Goal: Navigation & Orientation: Find specific page/section

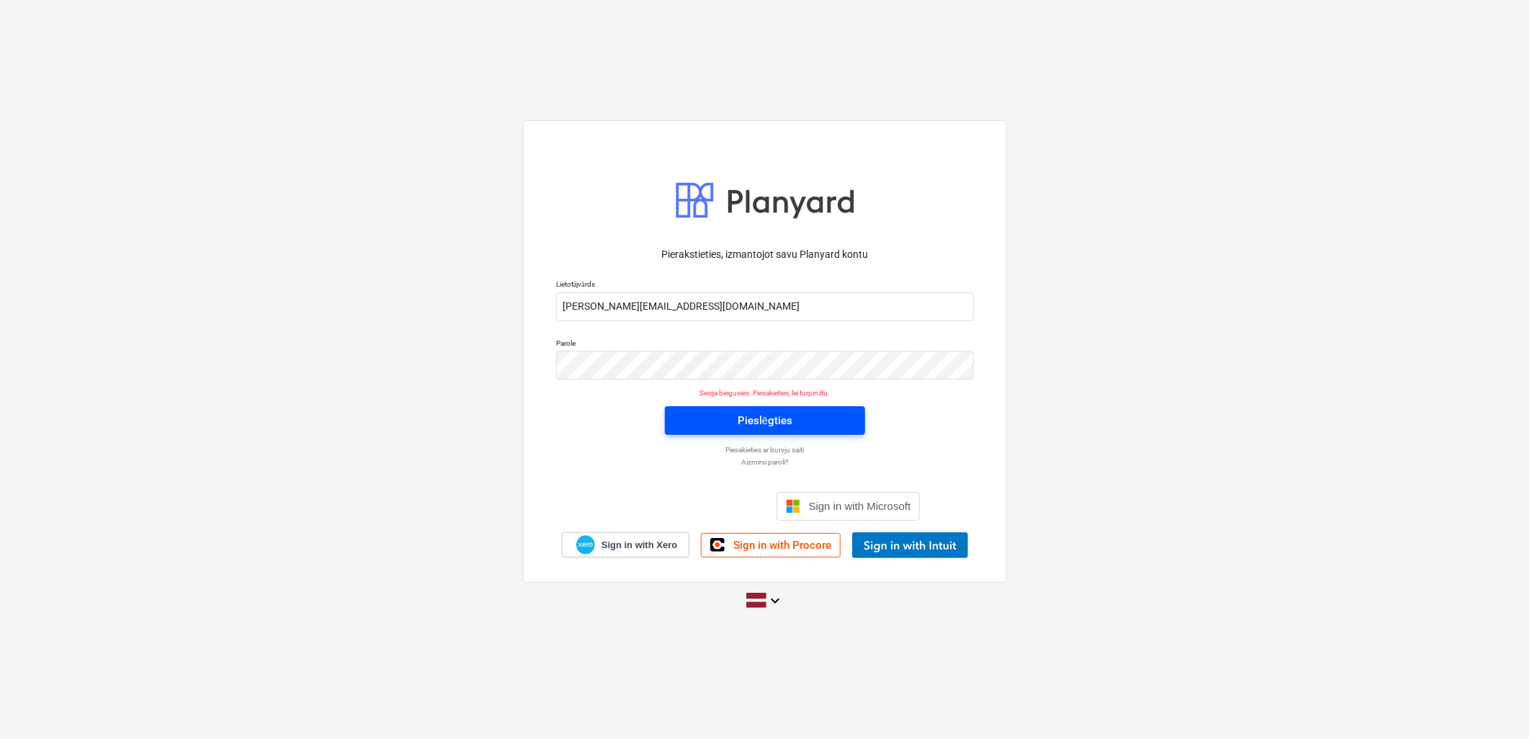
click at [688, 421] on span "Pieslēgties" at bounding box center [765, 420] width 166 height 19
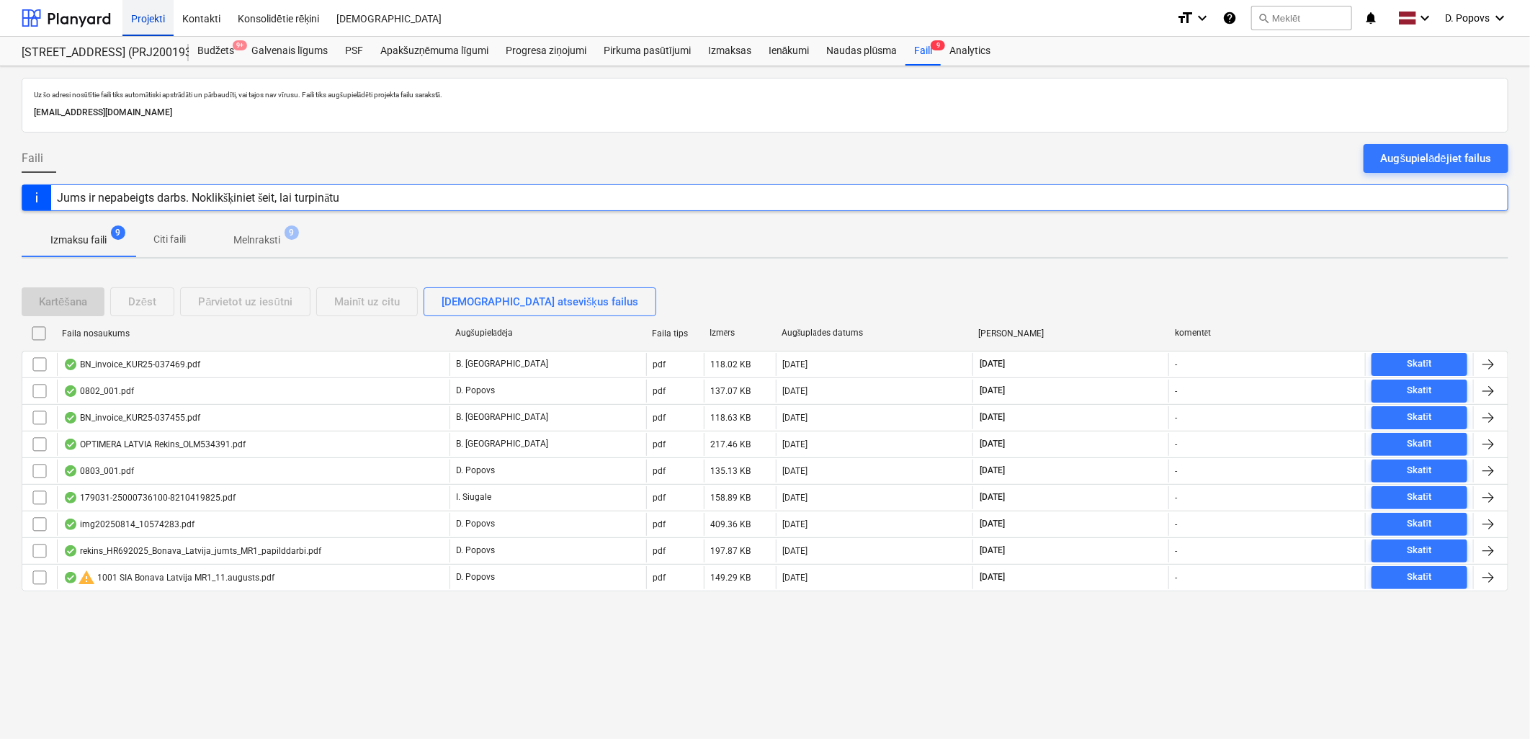
click at [169, 30] on div "Projekti" at bounding box center [147, 17] width 51 height 37
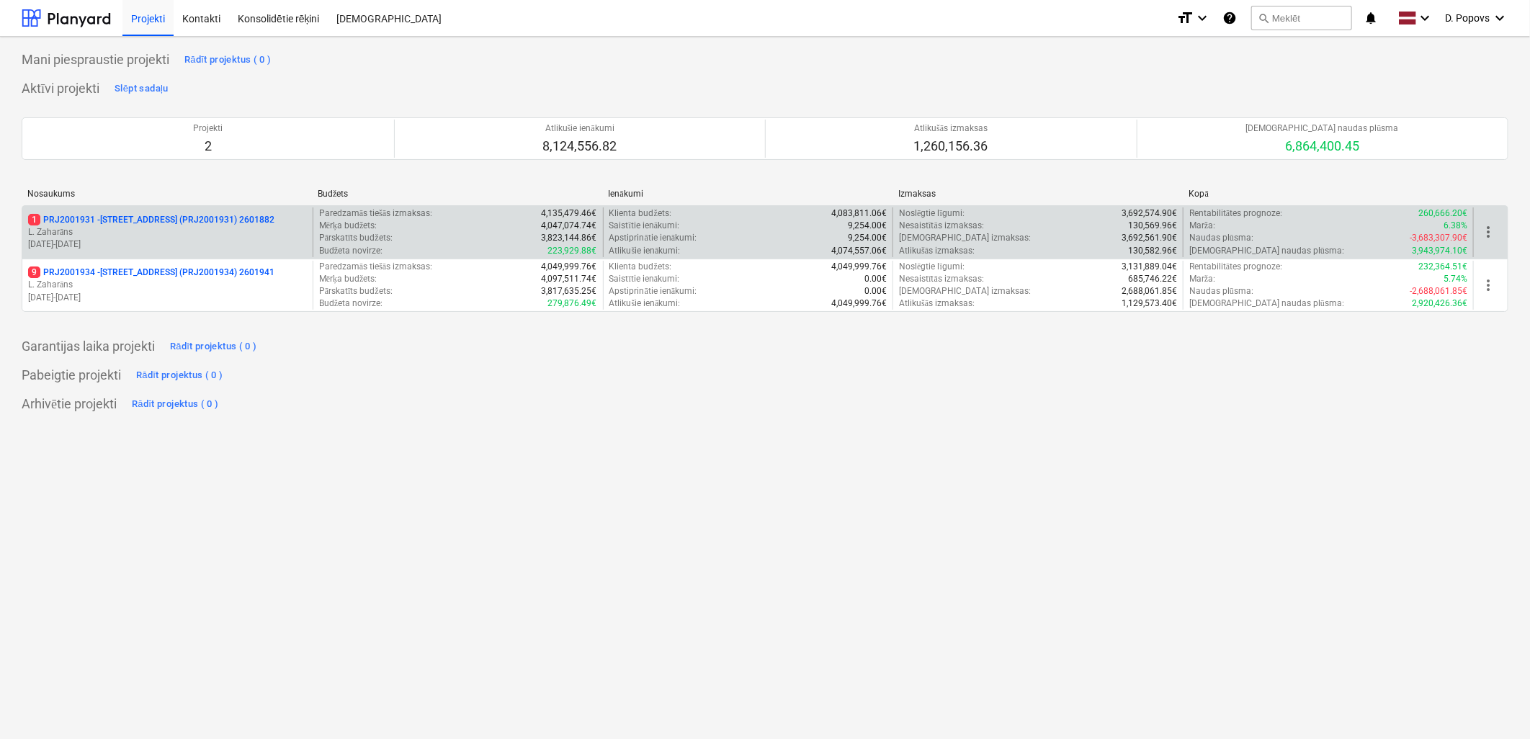
click at [213, 242] on p "[DATE] - [DATE]" at bounding box center [167, 244] width 279 height 12
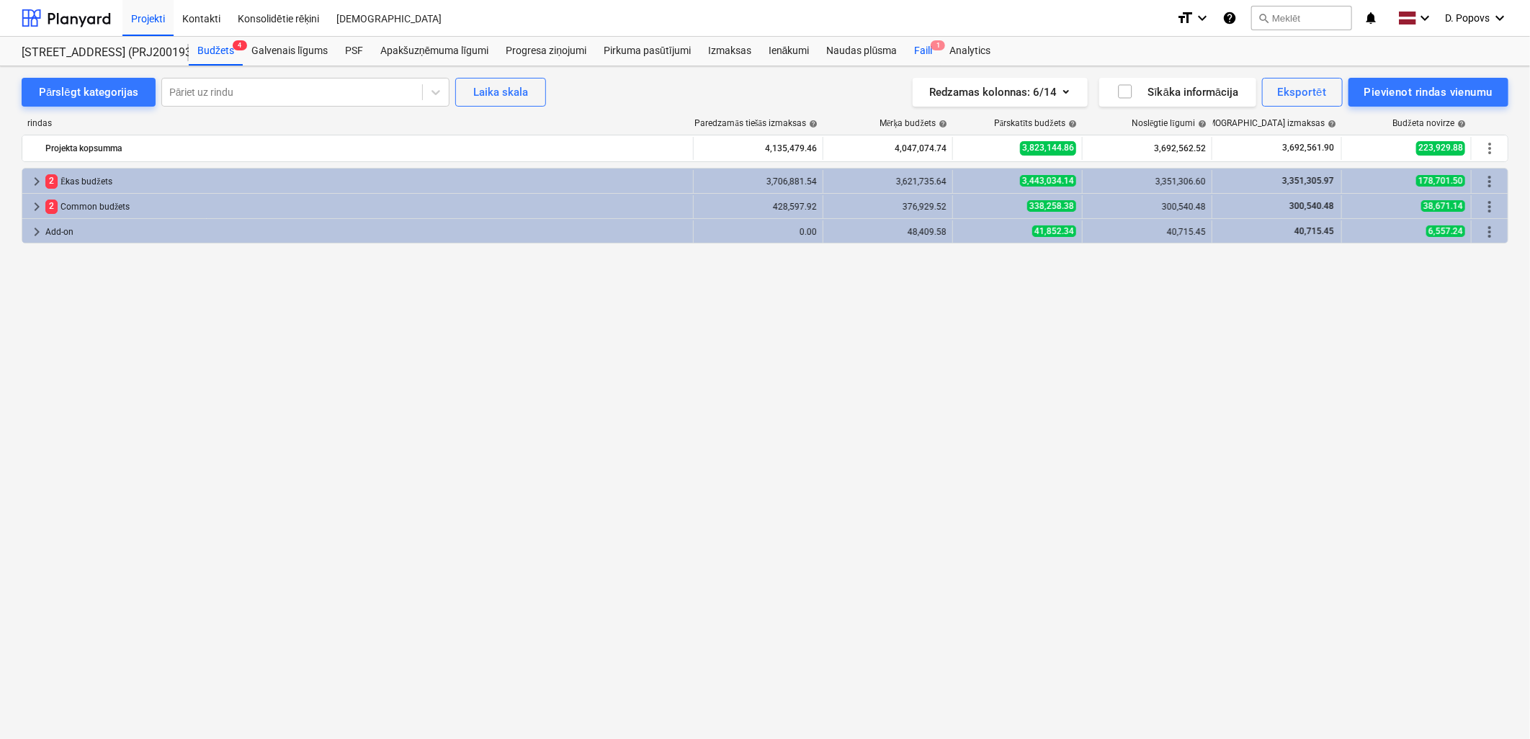
drag, startPoint x: 928, startPoint y: 46, endPoint x: 926, endPoint y: 62, distance: 16.0
click at [929, 46] on div "Faili 1" at bounding box center [922, 51] width 35 height 29
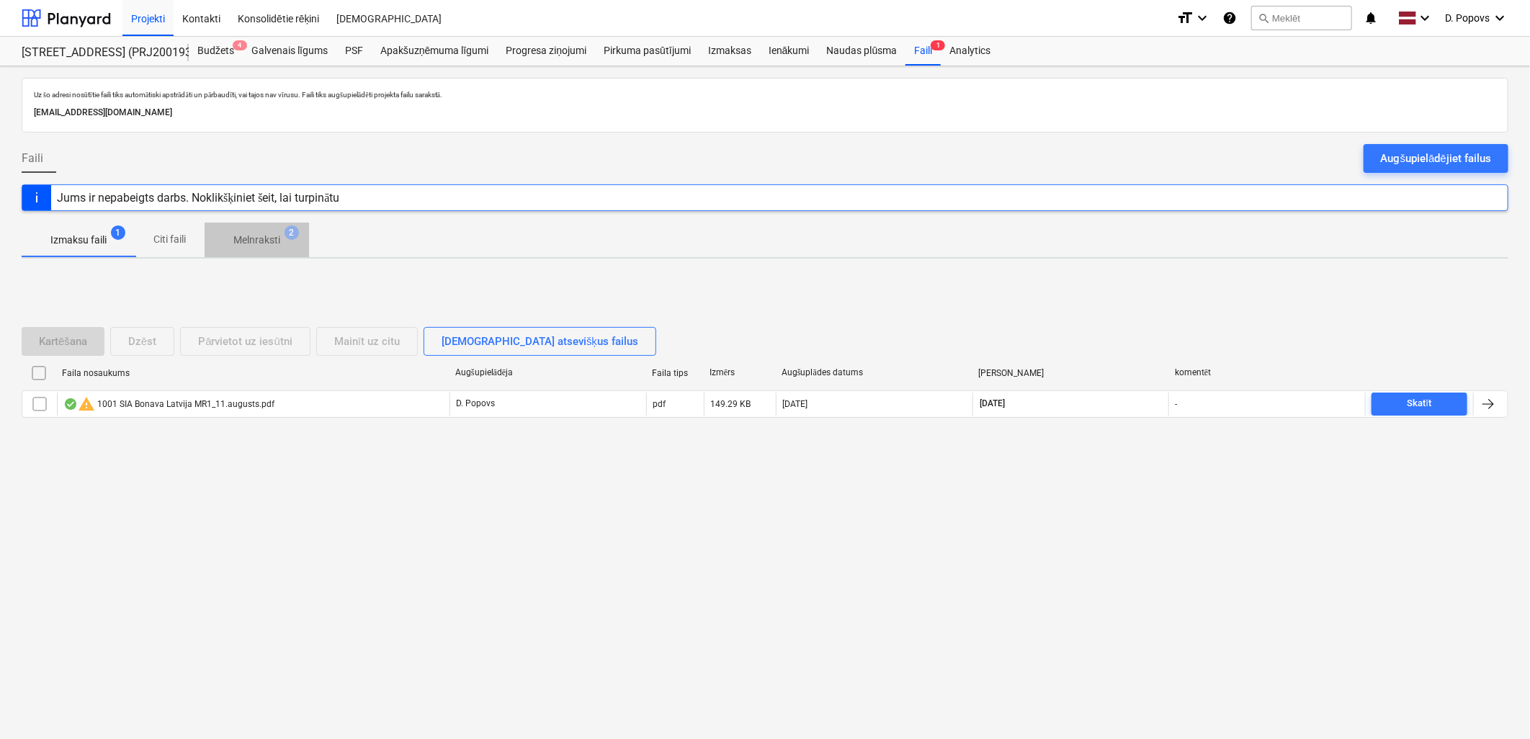
click at [251, 246] on p "Melnraksti" at bounding box center [256, 240] width 47 height 15
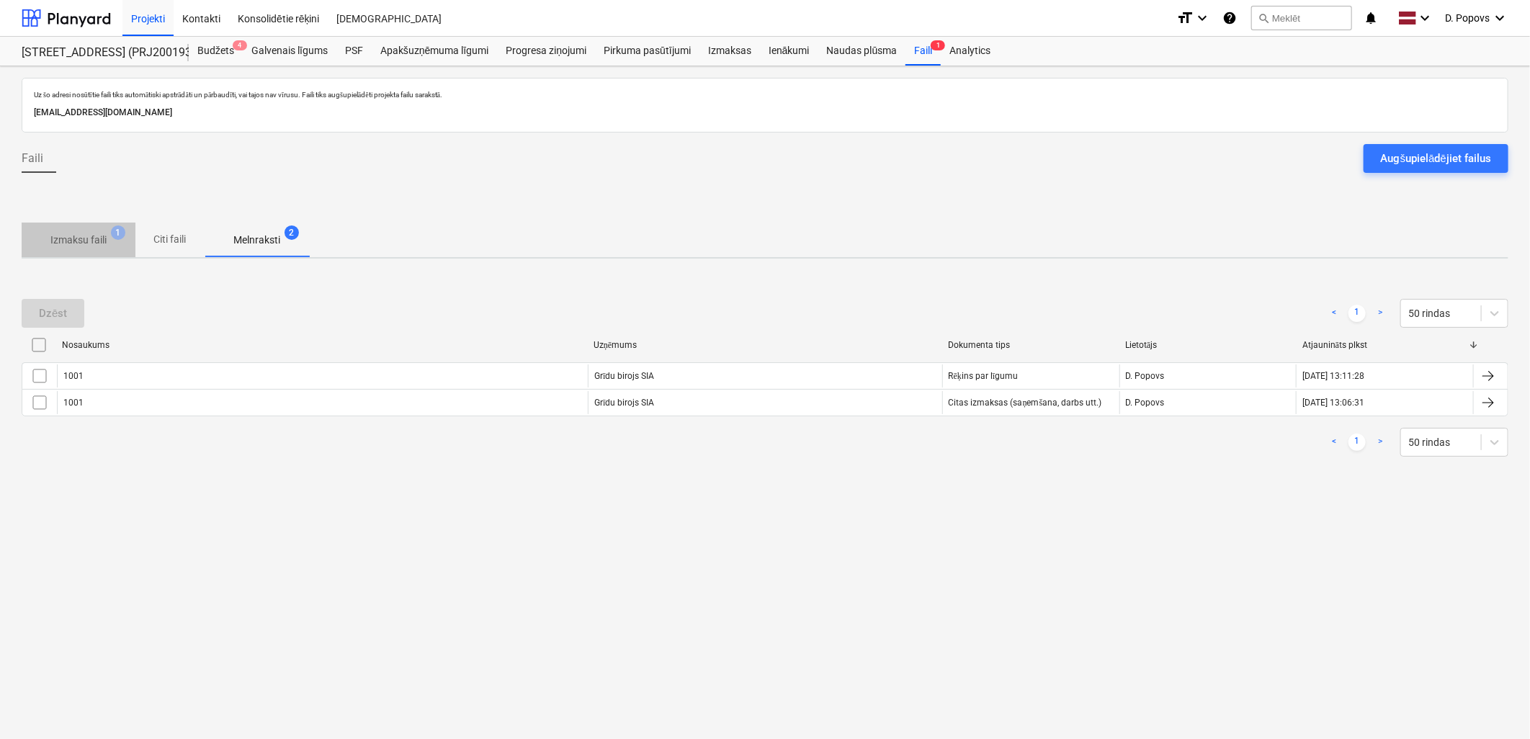
click at [65, 241] on p "Izmaksu faili" at bounding box center [78, 240] width 56 height 15
